Goal: Use online tool/utility: Utilize a website feature to perform a specific function

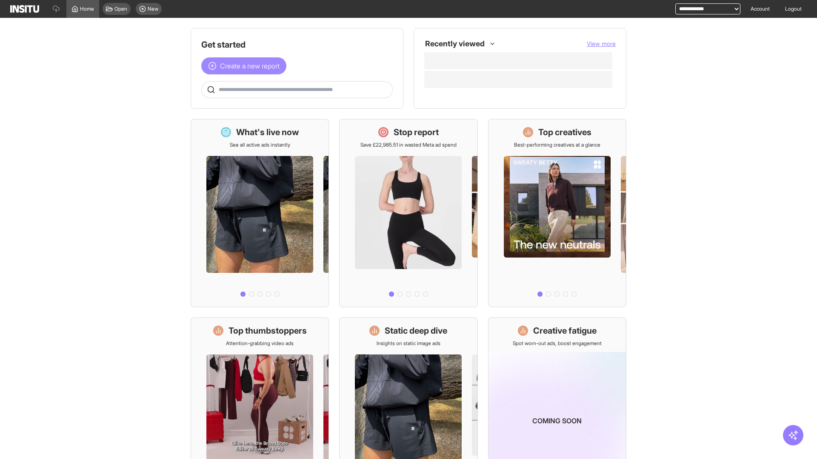
click at [246, 66] on span "Create a new report" at bounding box center [250, 66] width 60 height 10
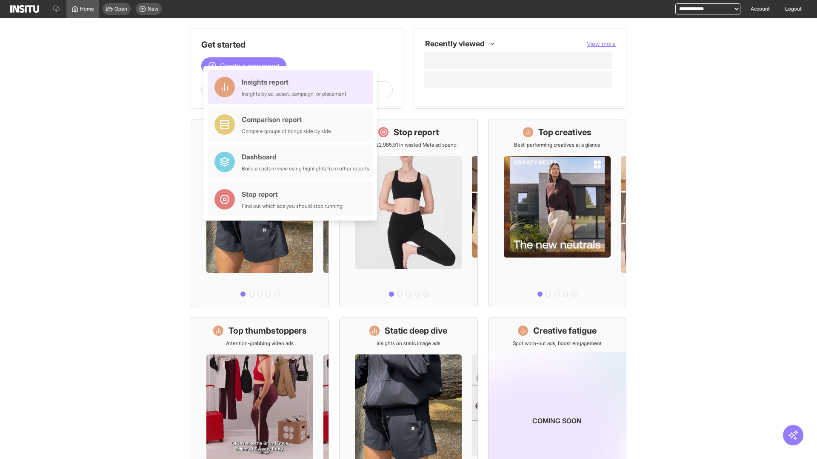
click at [292, 87] on div "Insights report Insights by ad, adset, campaign, or placement" at bounding box center [294, 87] width 105 height 20
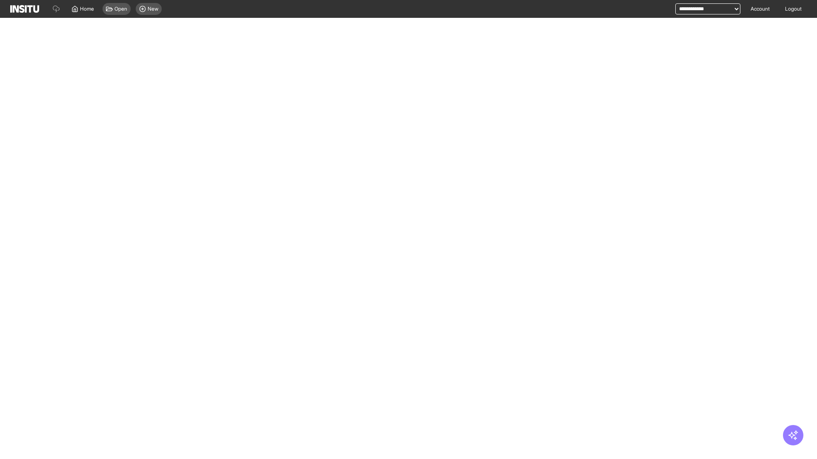
select select "**"
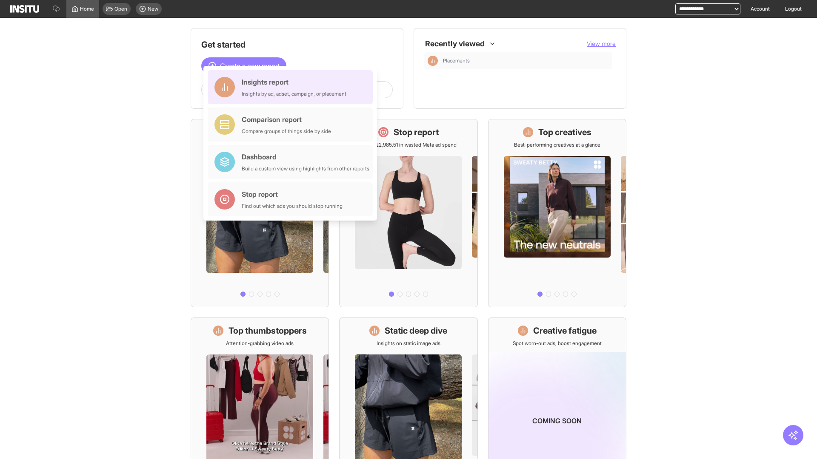
click at [292, 87] on div "Insights report Insights by ad, adset, campaign, or placement" at bounding box center [294, 87] width 105 height 20
